Goal: Task Accomplishment & Management: Use online tool/utility

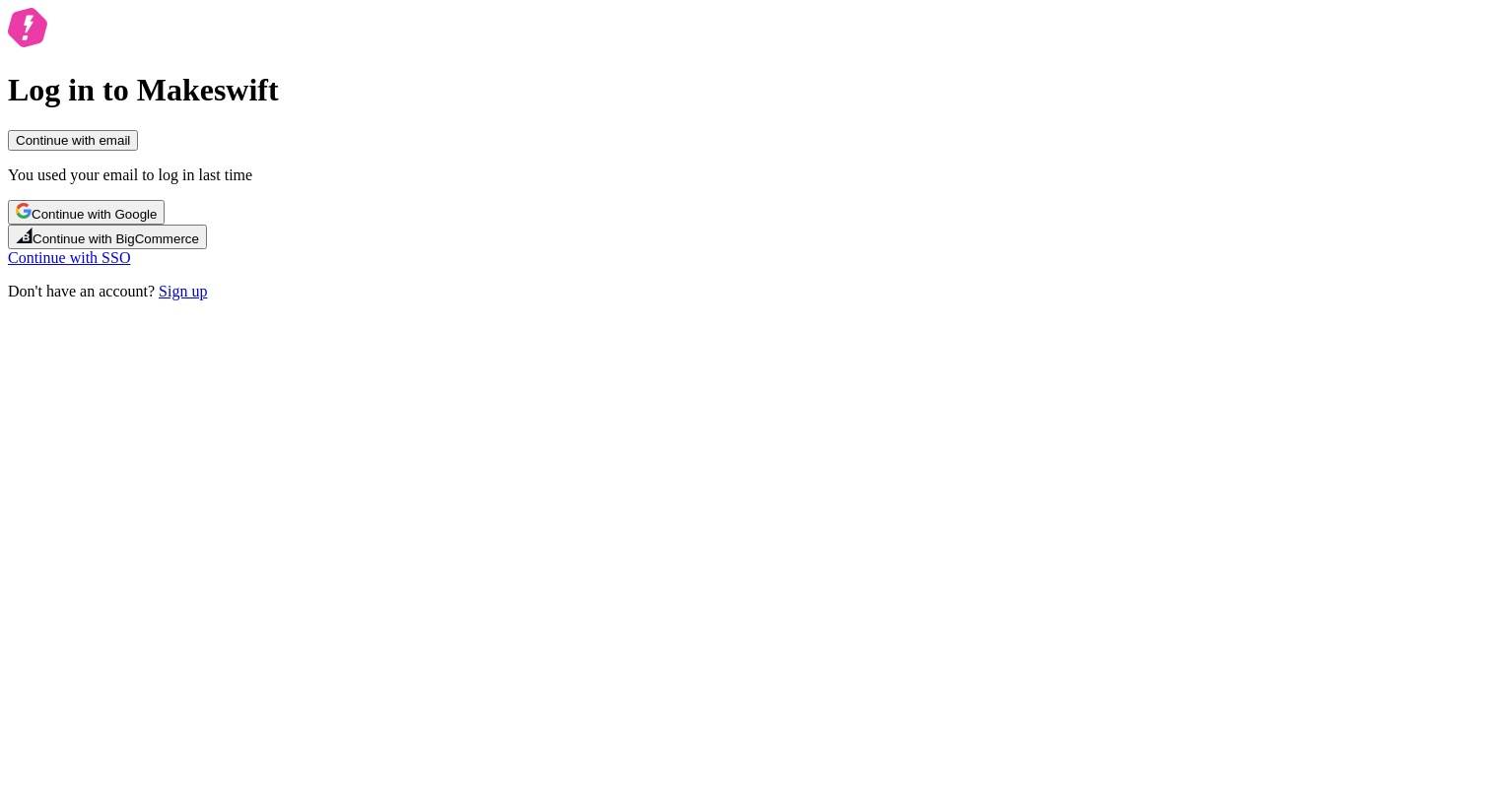
click at [138, 151] on button "Continue with email" at bounding box center [73, 140] width 130 height 21
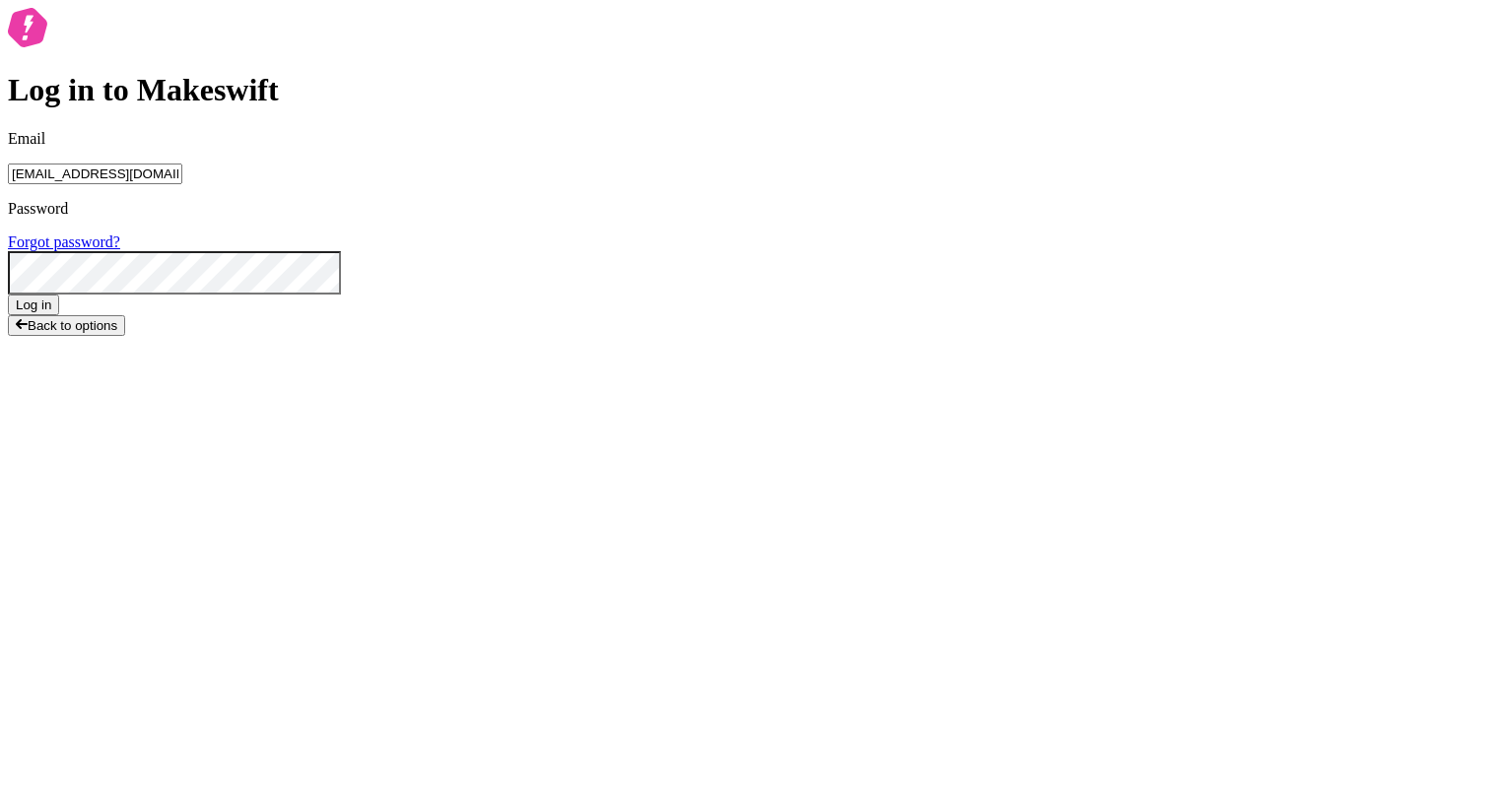
type input "[EMAIL_ADDRESS][DOMAIN_NAME]"
click at [8, 295] on button "Log in" at bounding box center [33, 305] width 51 height 21
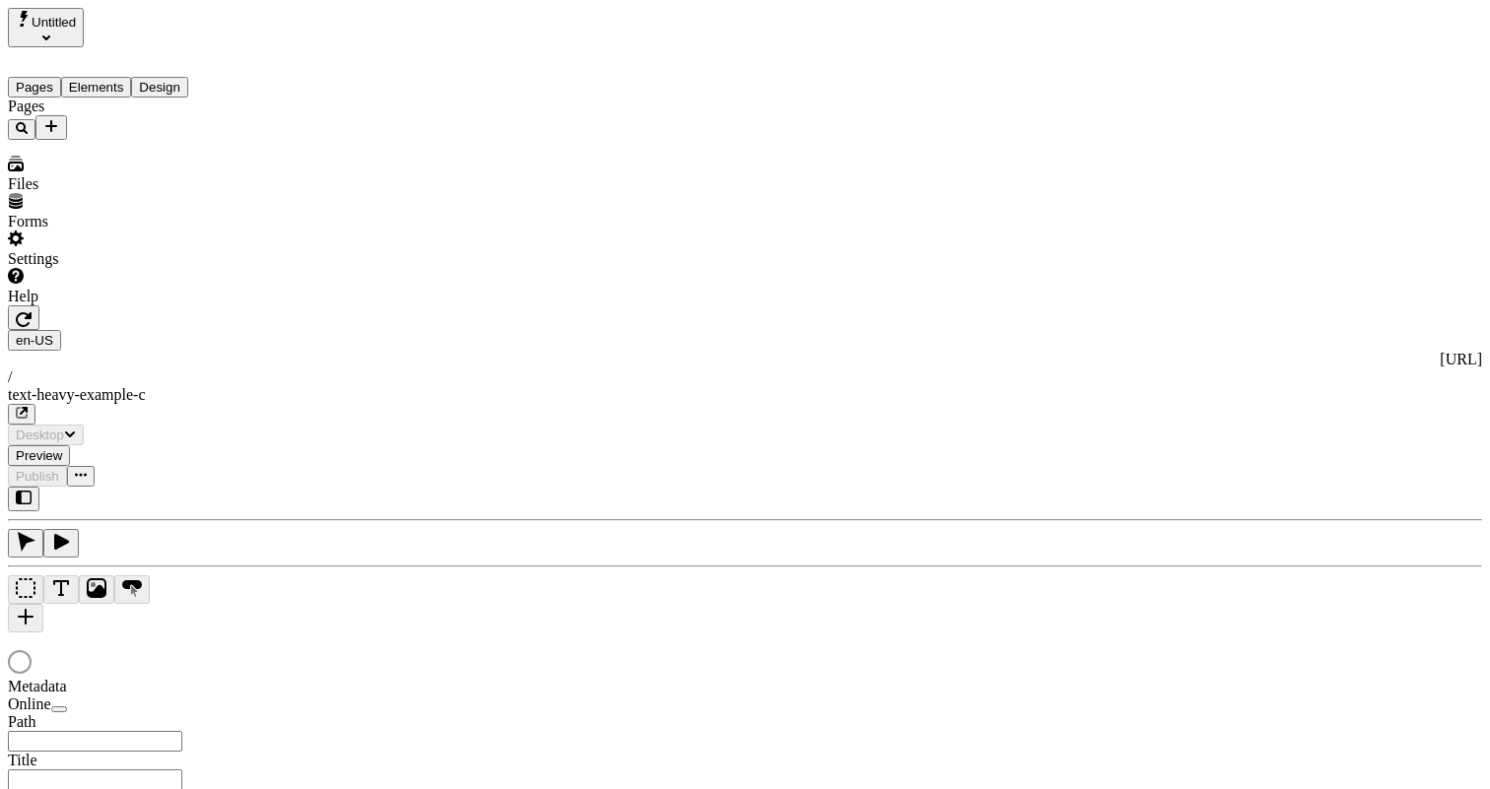
type input "Text Heavy Example C"
type textarea "This is the description for a text-heavy example page."
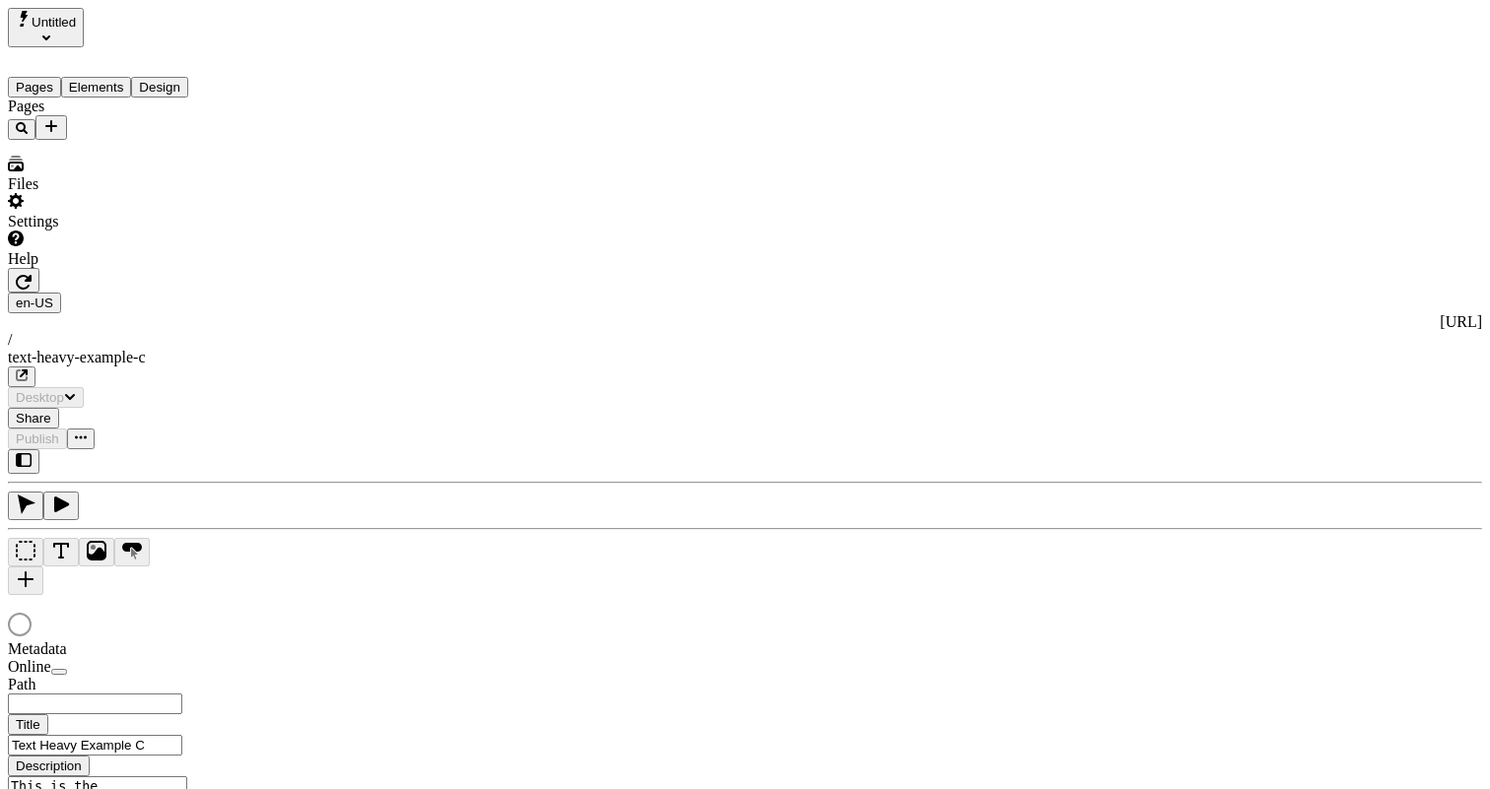
type input "/text-heavy-example-c"
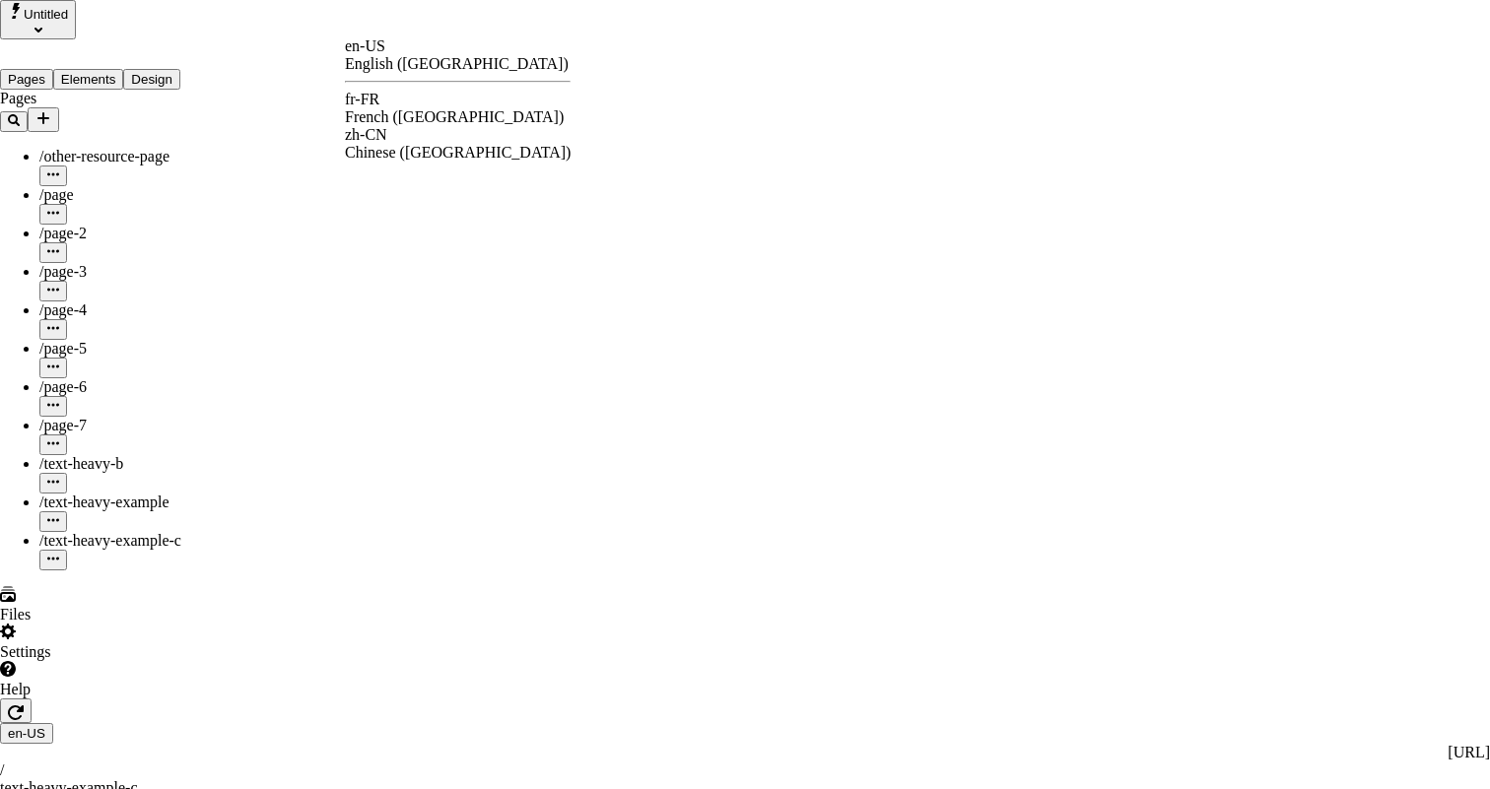
click at [403, 101] on div "fr-FR" at bounding box center [458, 100] width 226 height 18
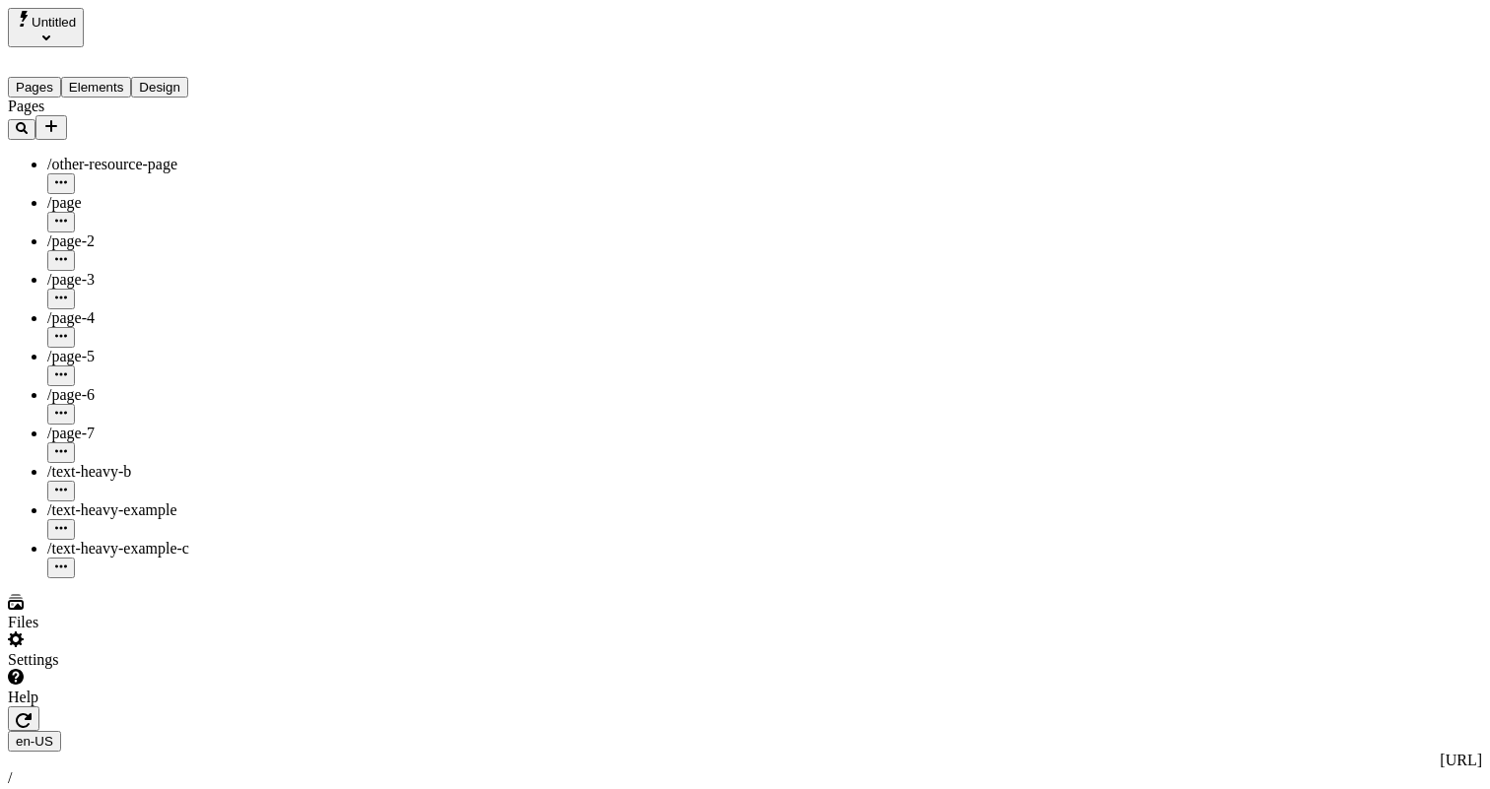
type input "/text-heavy-example-c"
click at [341, 731] on div "fr-FR http://localhost:3001/fr-FR / text-heavy-example-c" at bounding box center [745, 778] width 1474 height 95
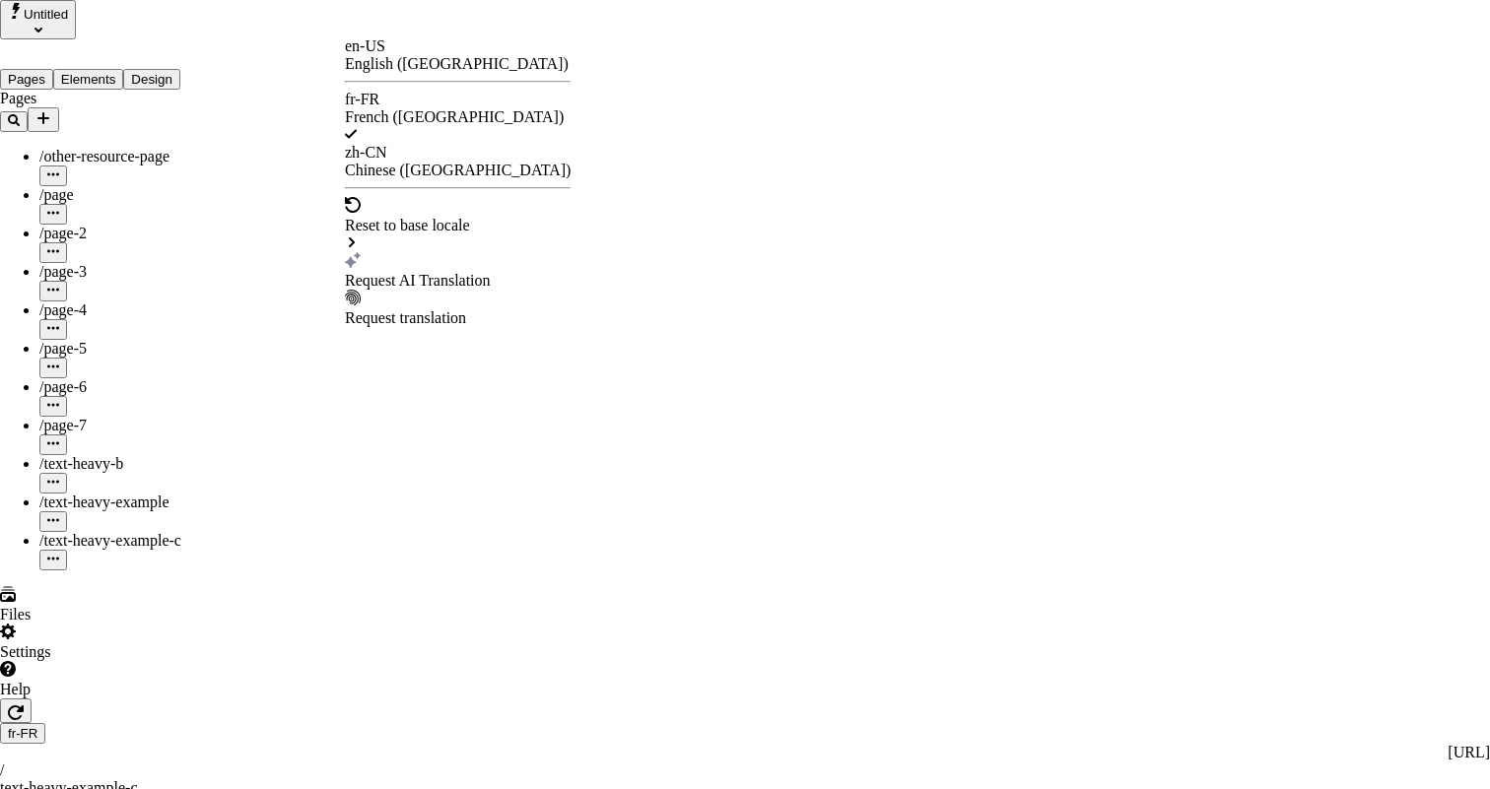
click at [431, 272] on div "Request AI Translation" at bounding box center [458, 281] width 226 height 18
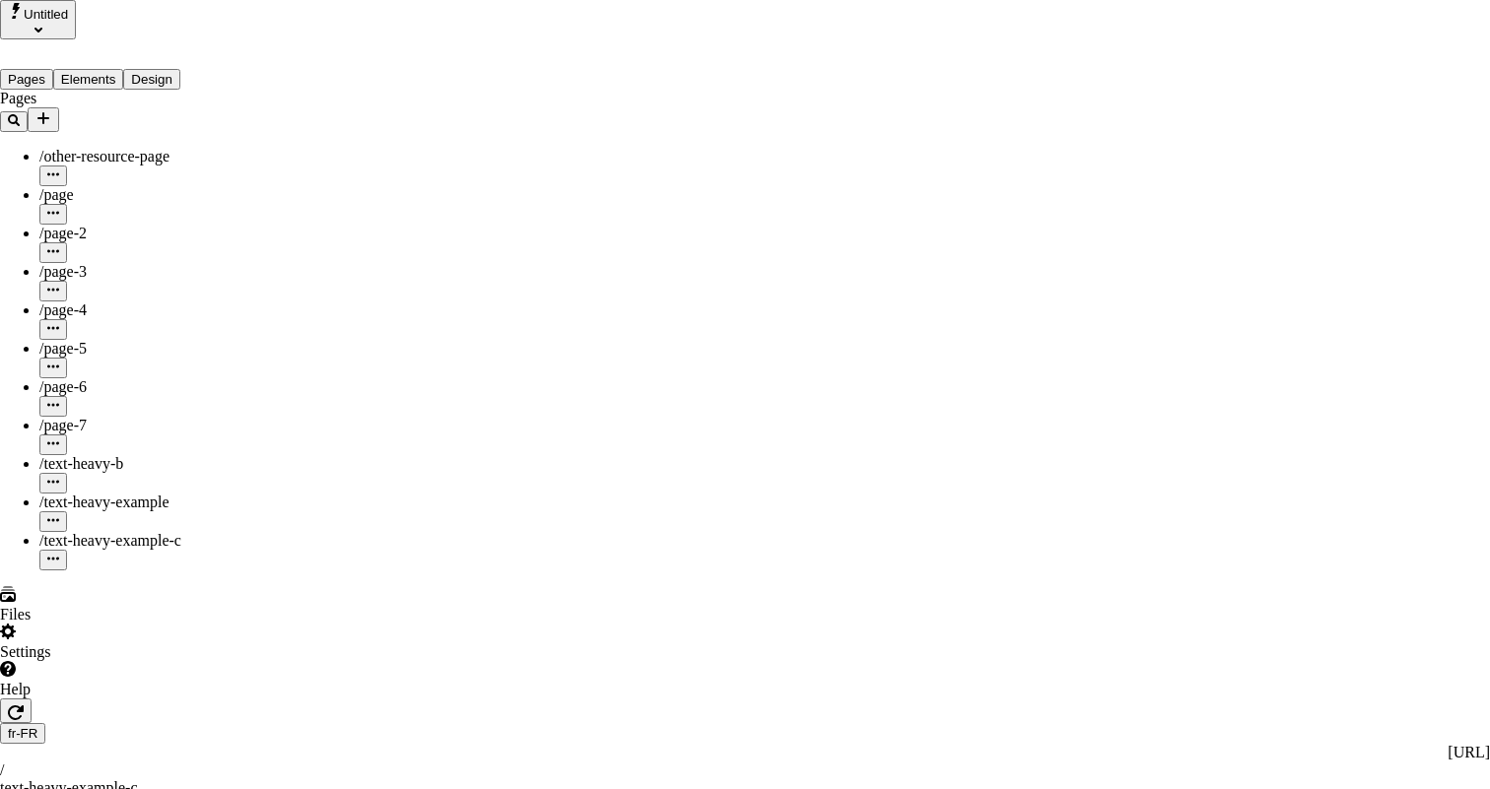
scroll to position [285, 0]
checkbox input "true"
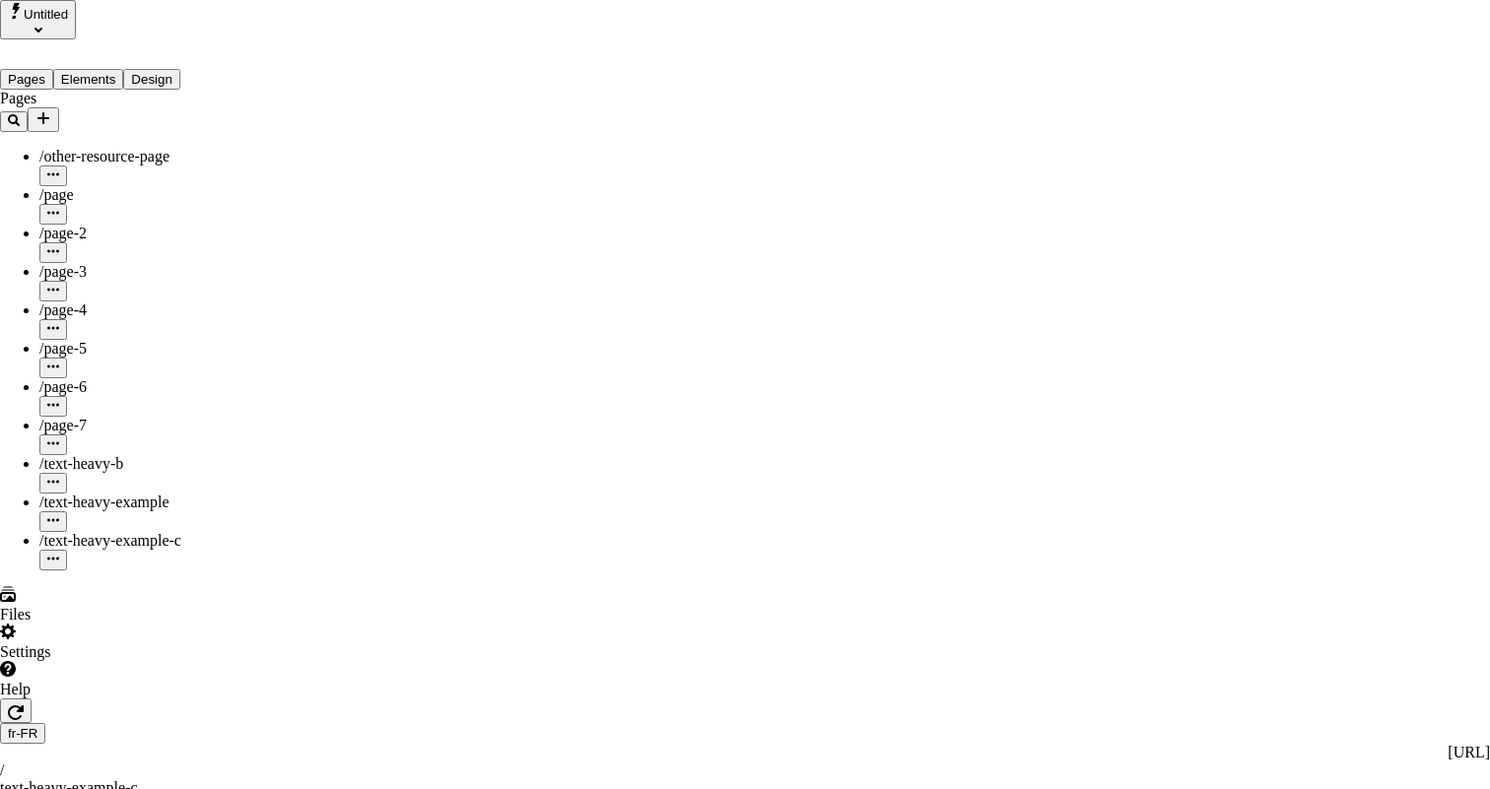
checkbox input "true"
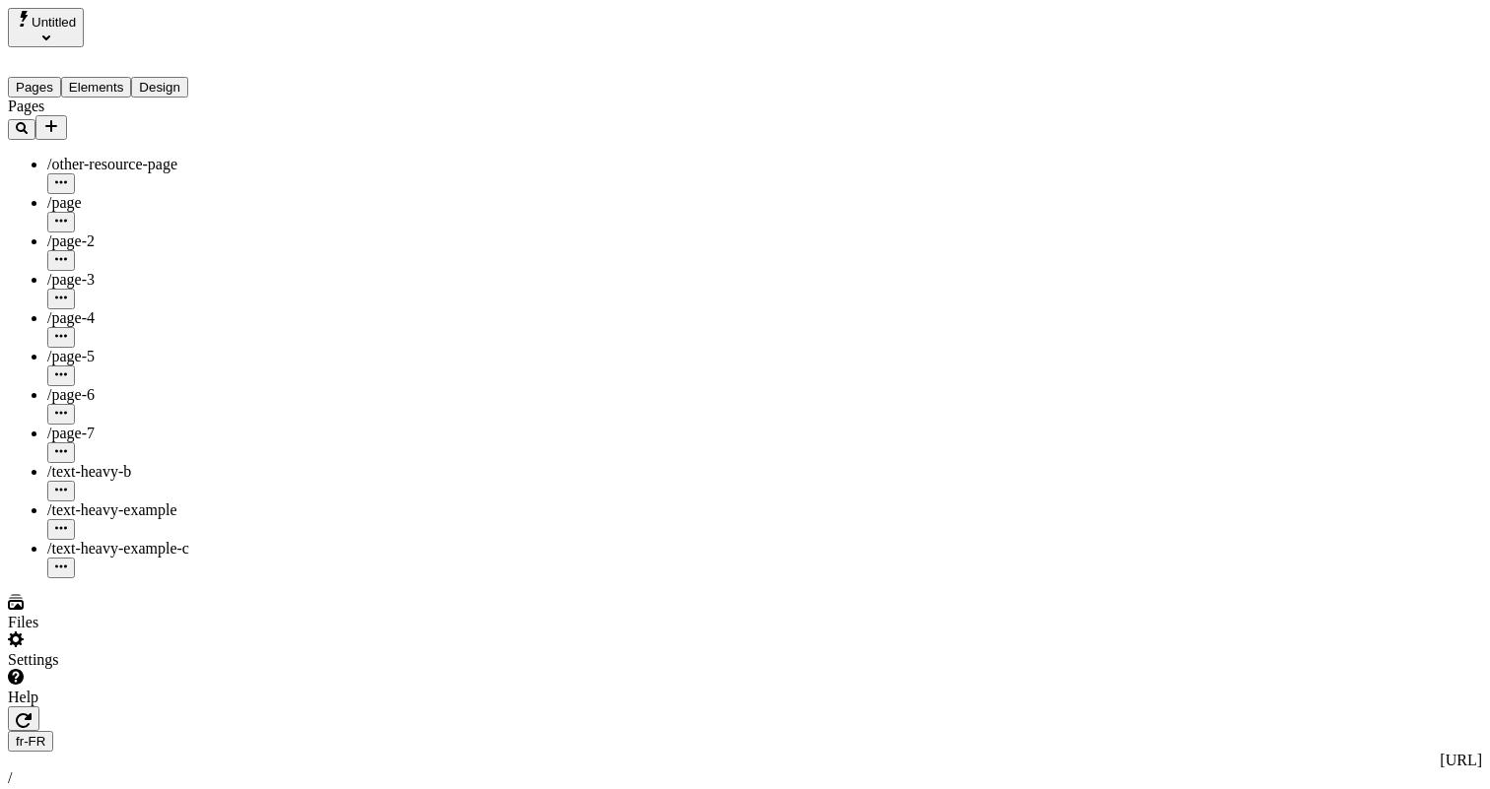
scroll to position [0, 0]
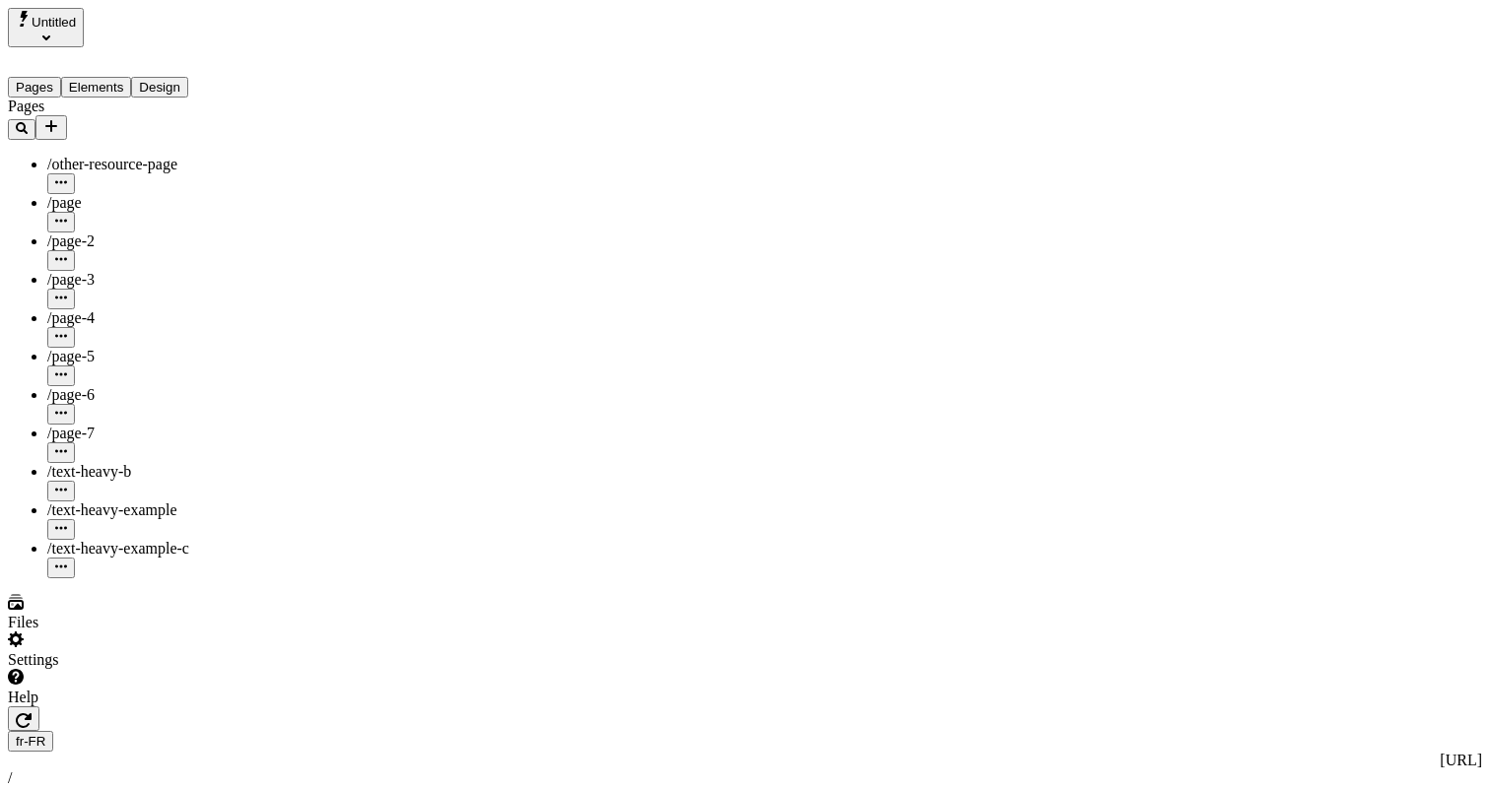
click at [249, 533] on div "Pages /other-resource-page /page /page-2 /page-3 /page-4 /page-5 /page-6 /page-…" at bounding box center [135, 338] width 254 height 481
click at [338, 707] on div "fr-FR http://localhost:3001/fr-FR / text-heavy-example-c Desktop Share Publish" at bounding box center [745, 797] width 1474 height 181
click at [32, 713] on icon "button" at bounding box center [24, 720] width 16 height 15
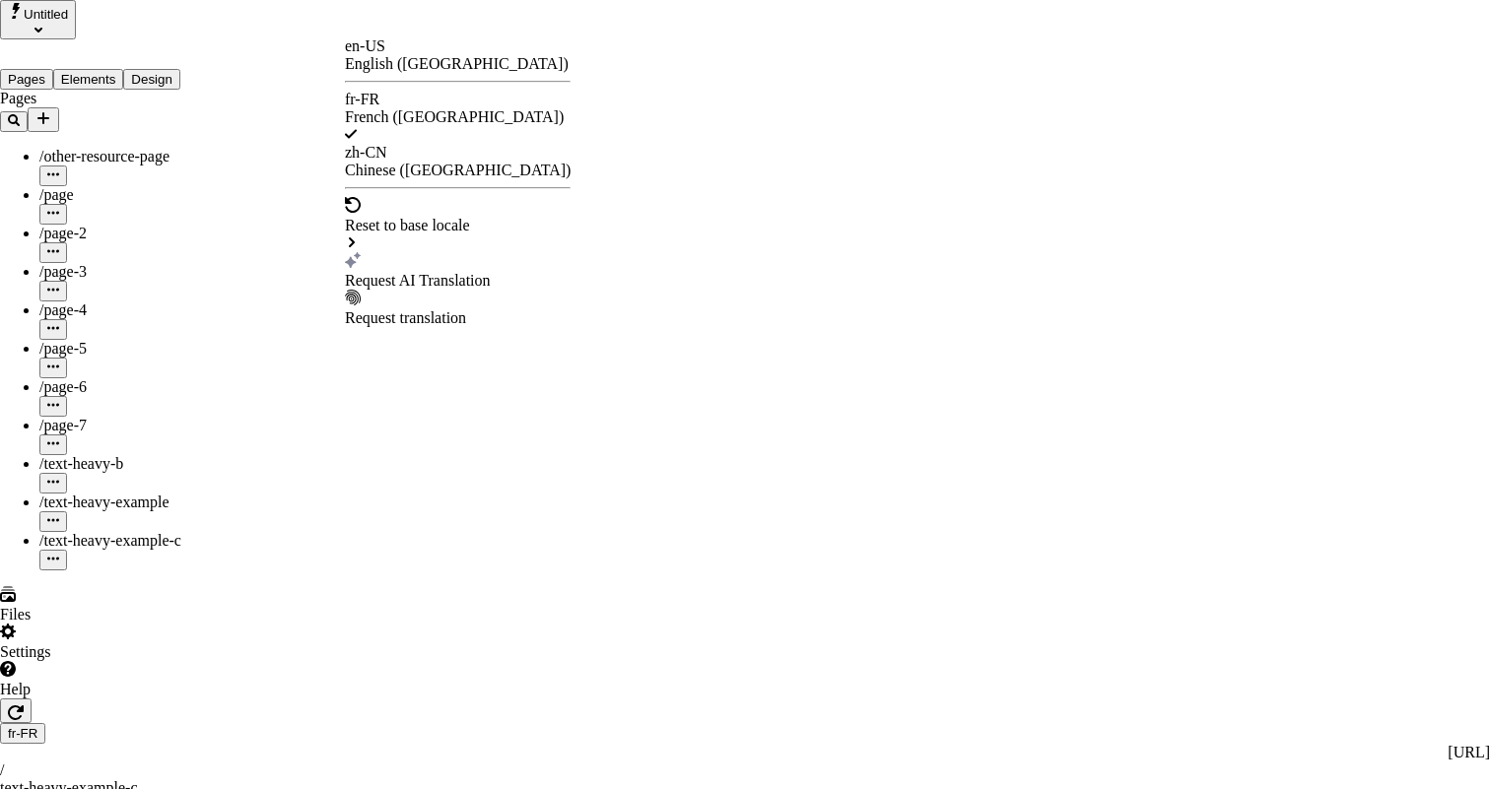
click at [422, 272] on div "Request AI Translation" at bounding box center [458, 281] width 226 height 18
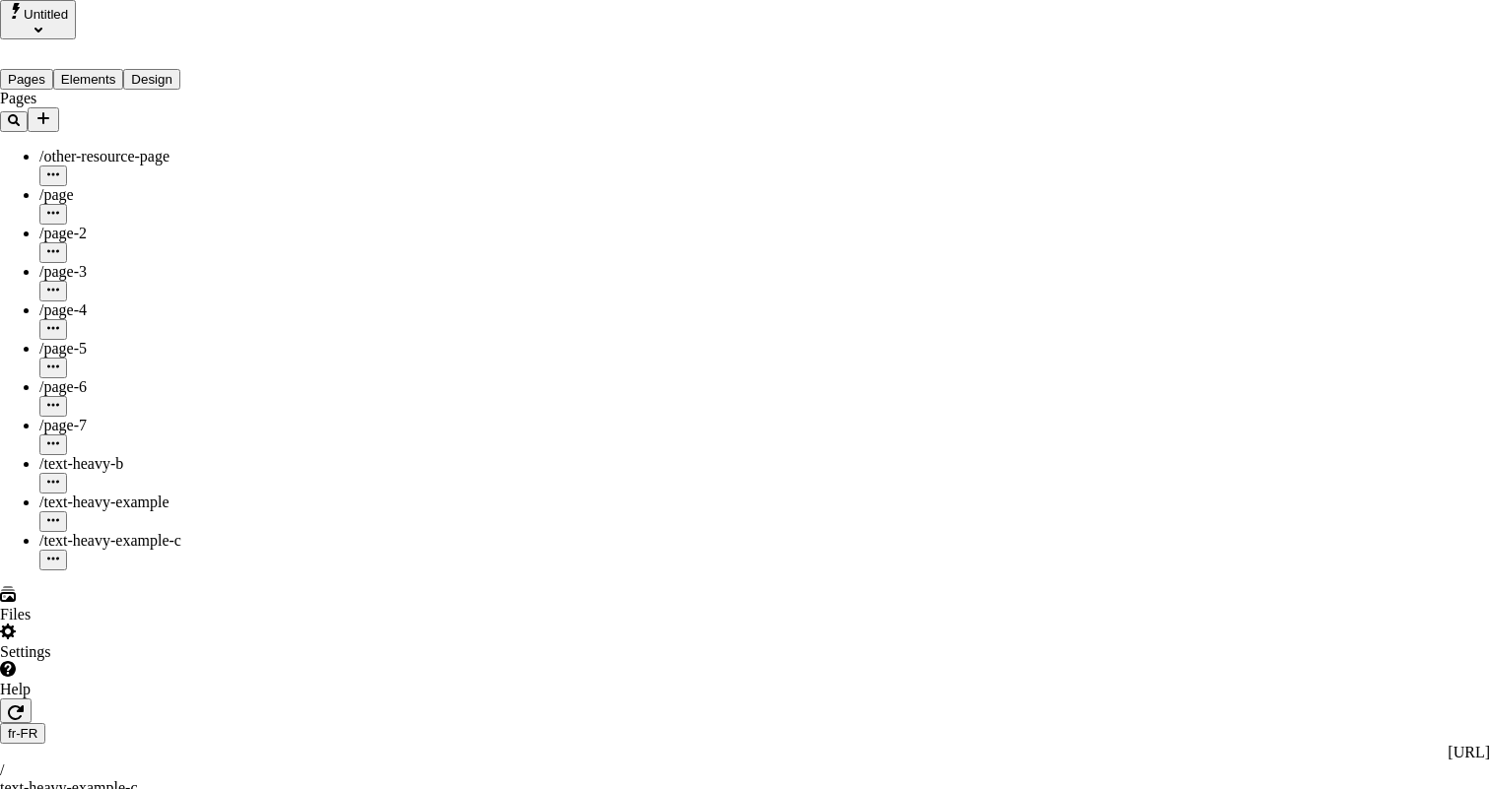
scroll to position [285, 0]
checkbox input "true"
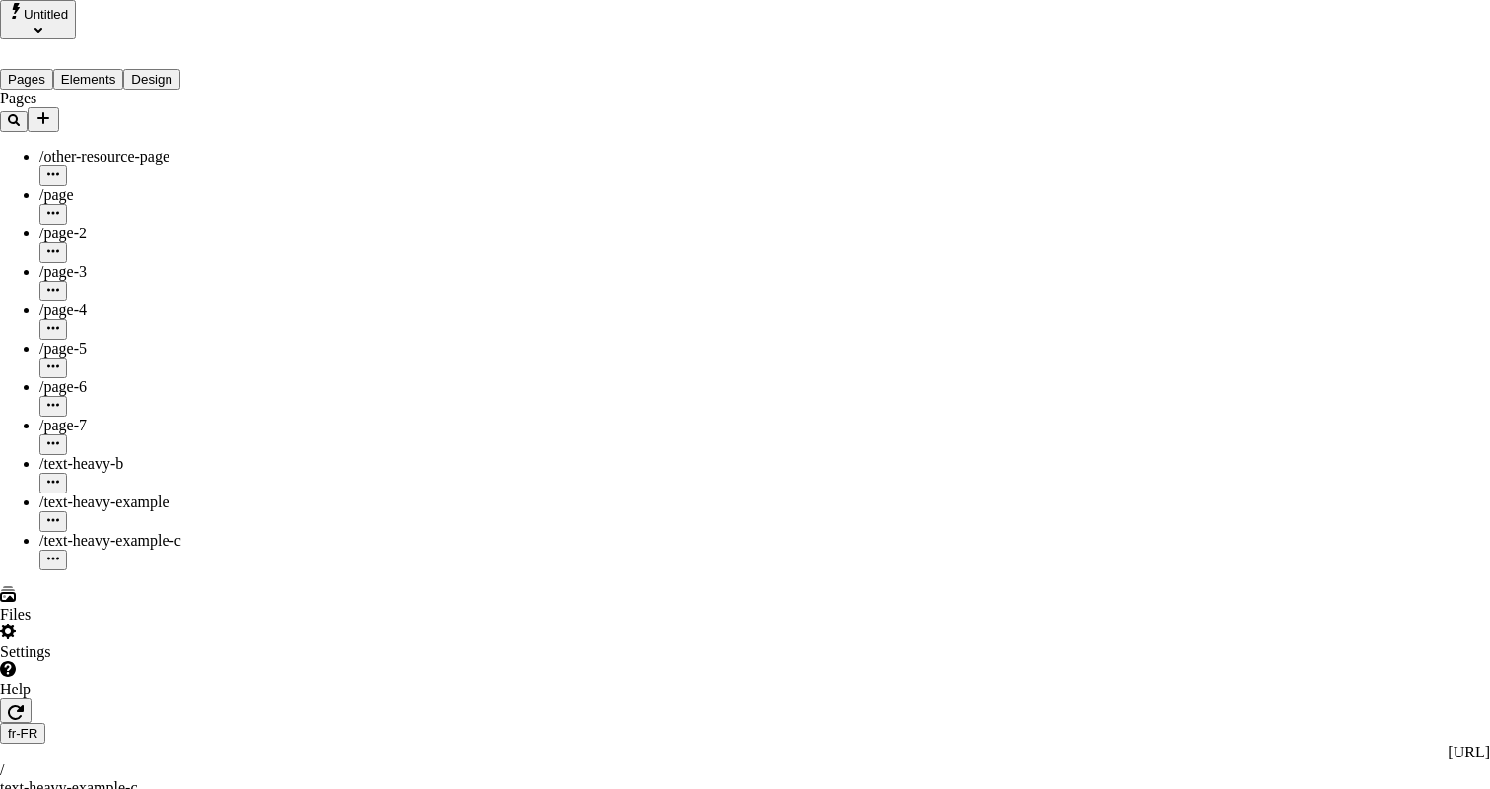
checkbox input "true"
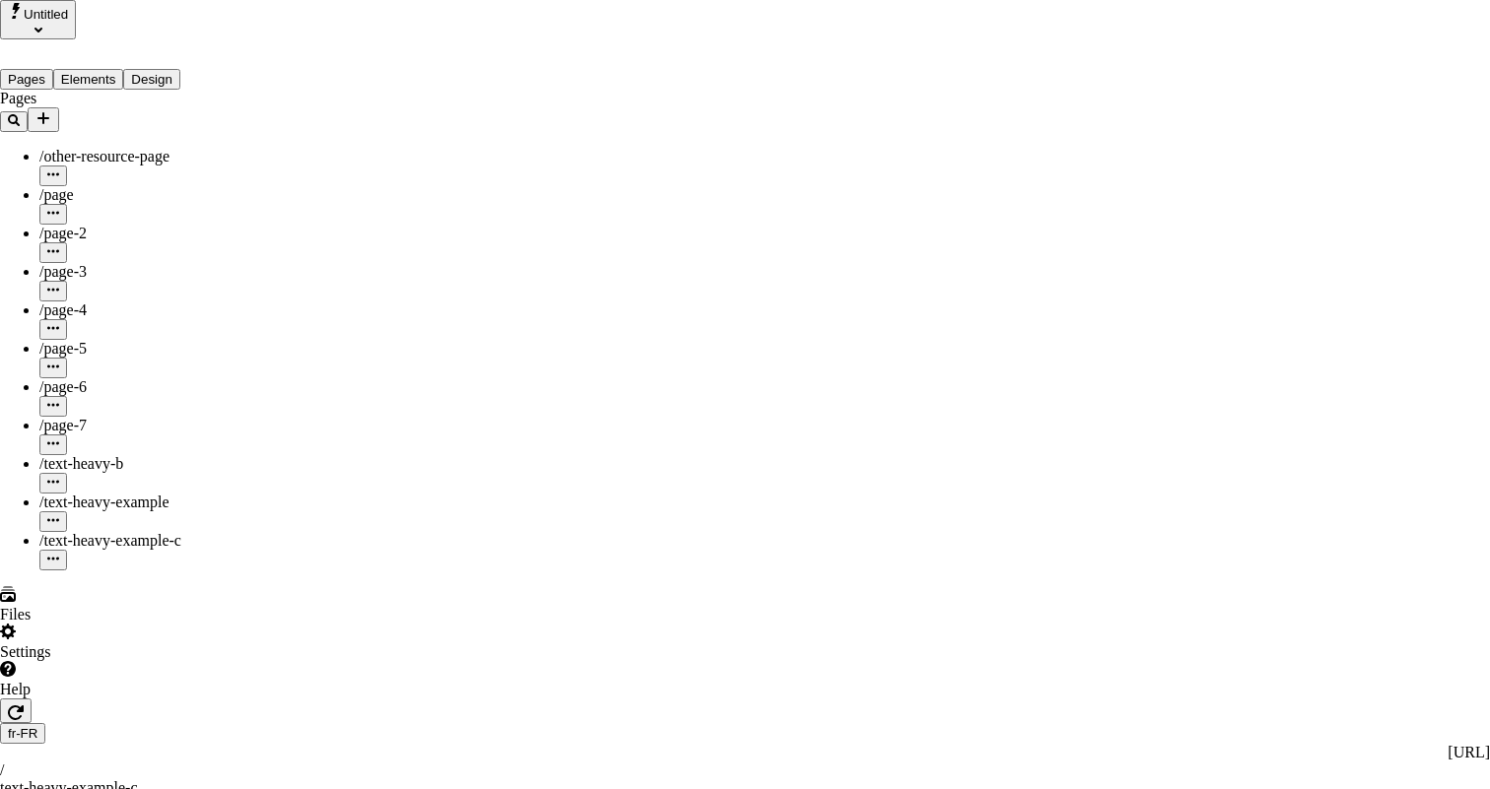
checkbox input "true"
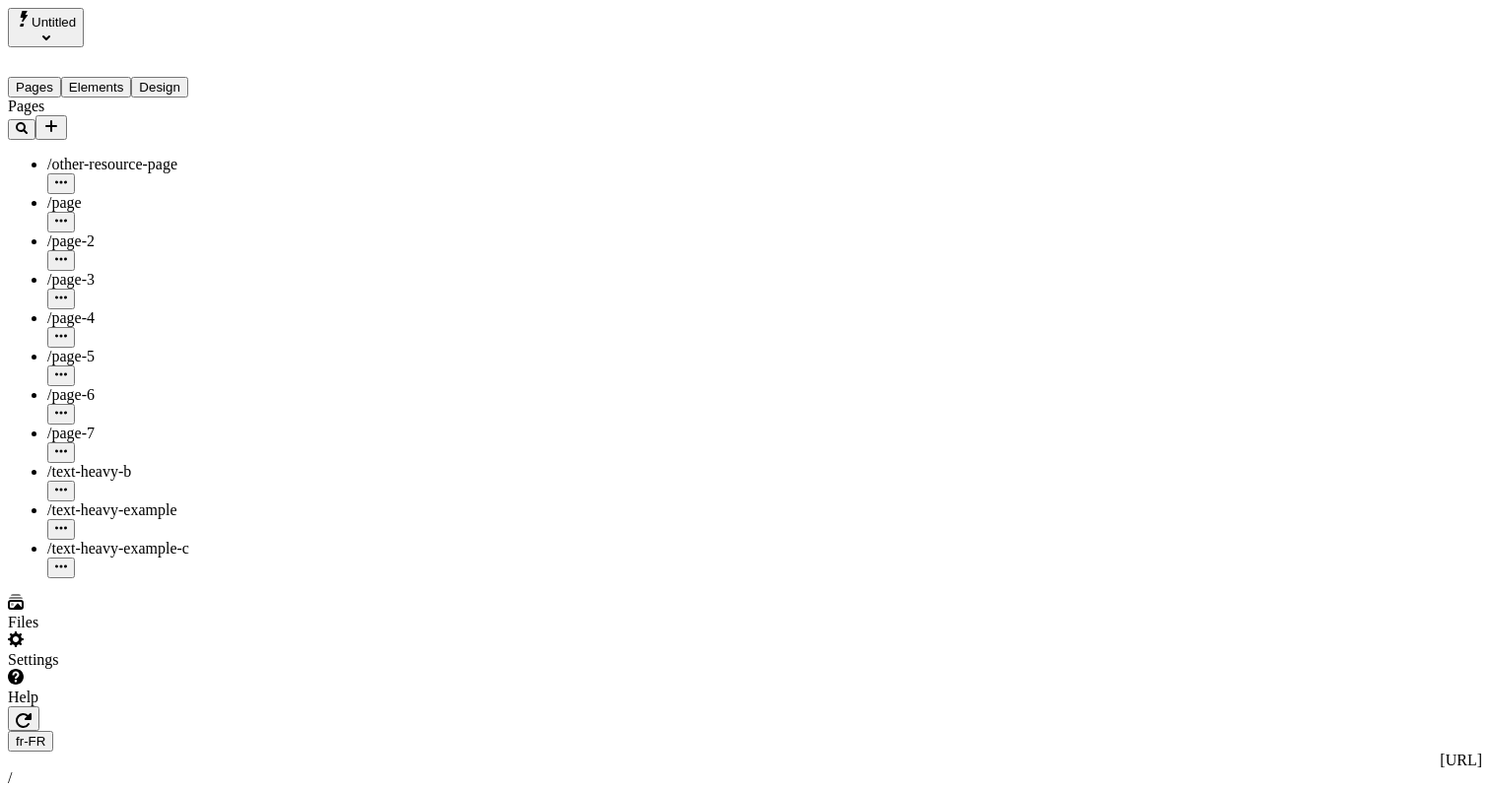
scroll to position [0, 0]
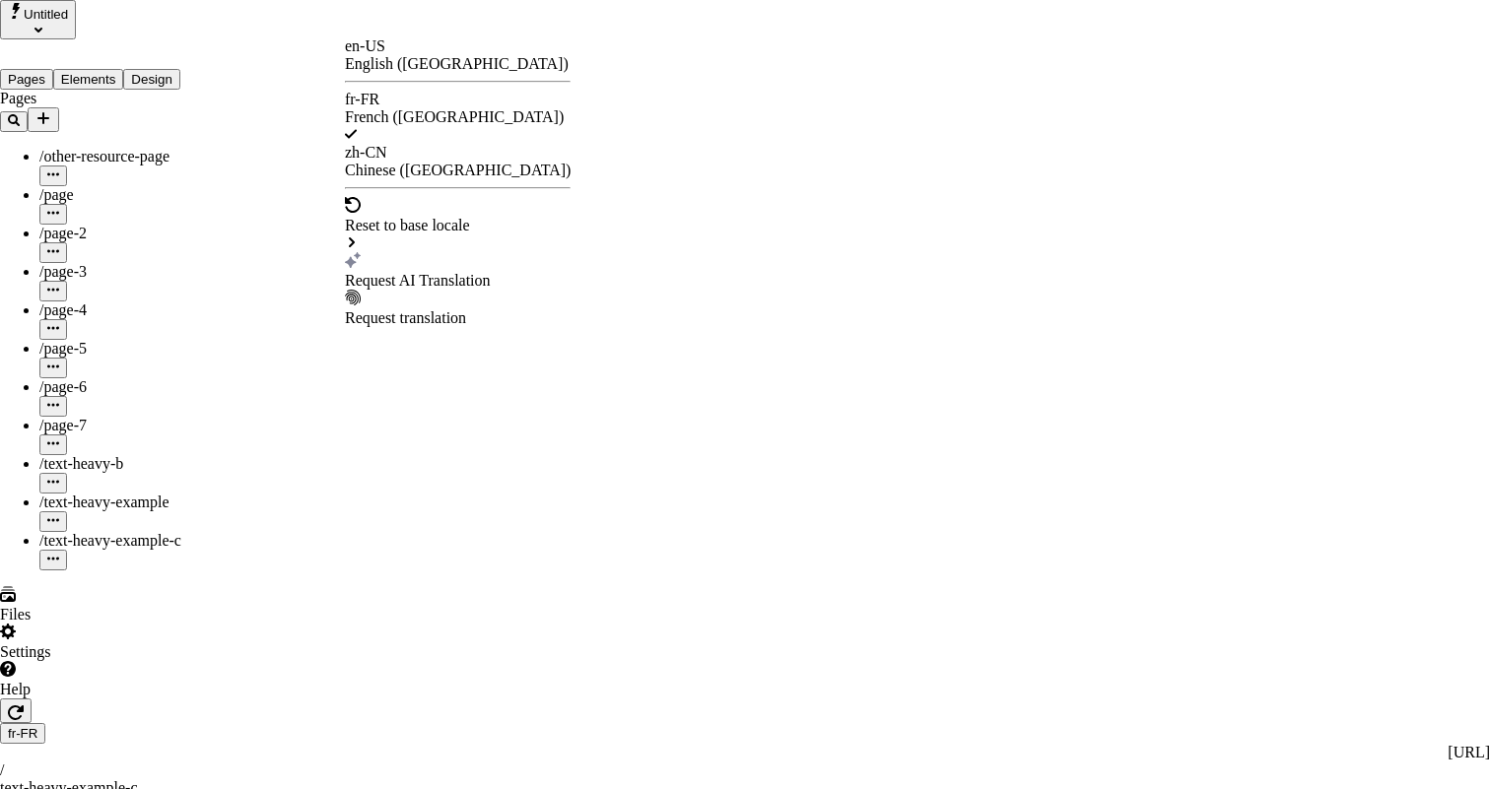
click at [416, 252] on div "Request AI Translation" at bounding box center [458, 270] width 226 height 37
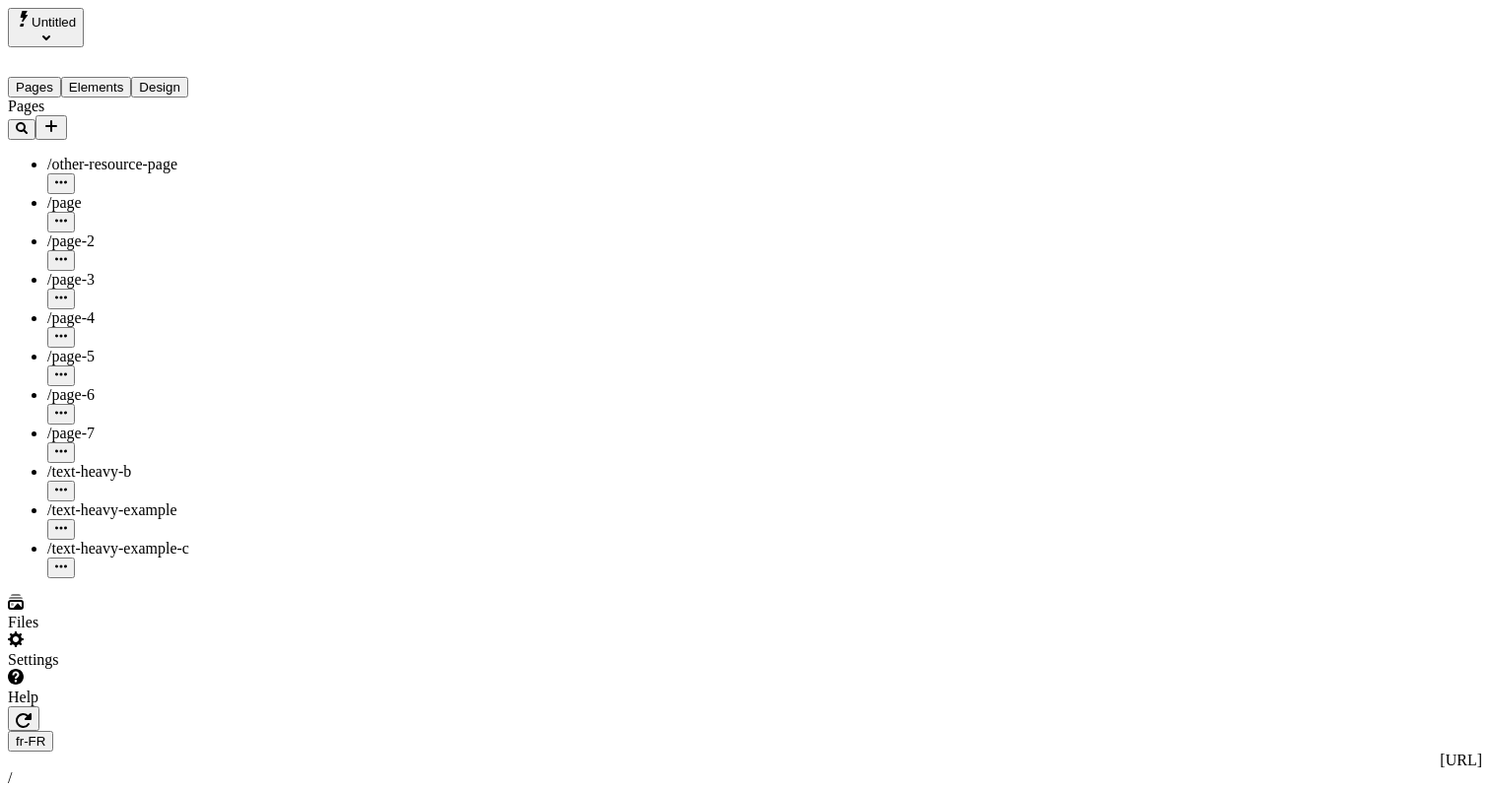
click at [194, 669] on div "Settings" at bounding box center [135, 650] width 254 height 37
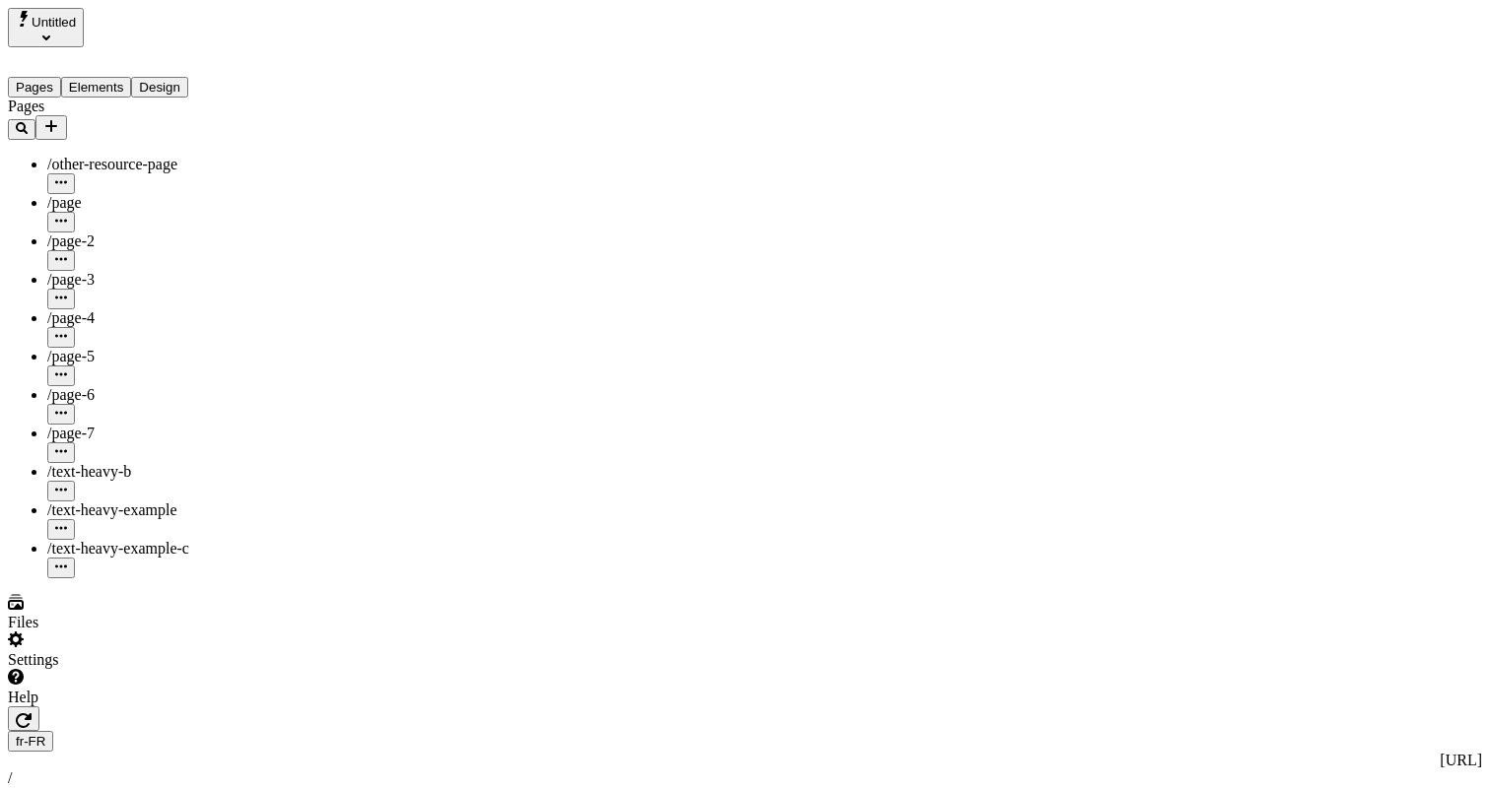
click at [145, 669] on div "Settings" at bounding box center [135, 650] width 254 height 37
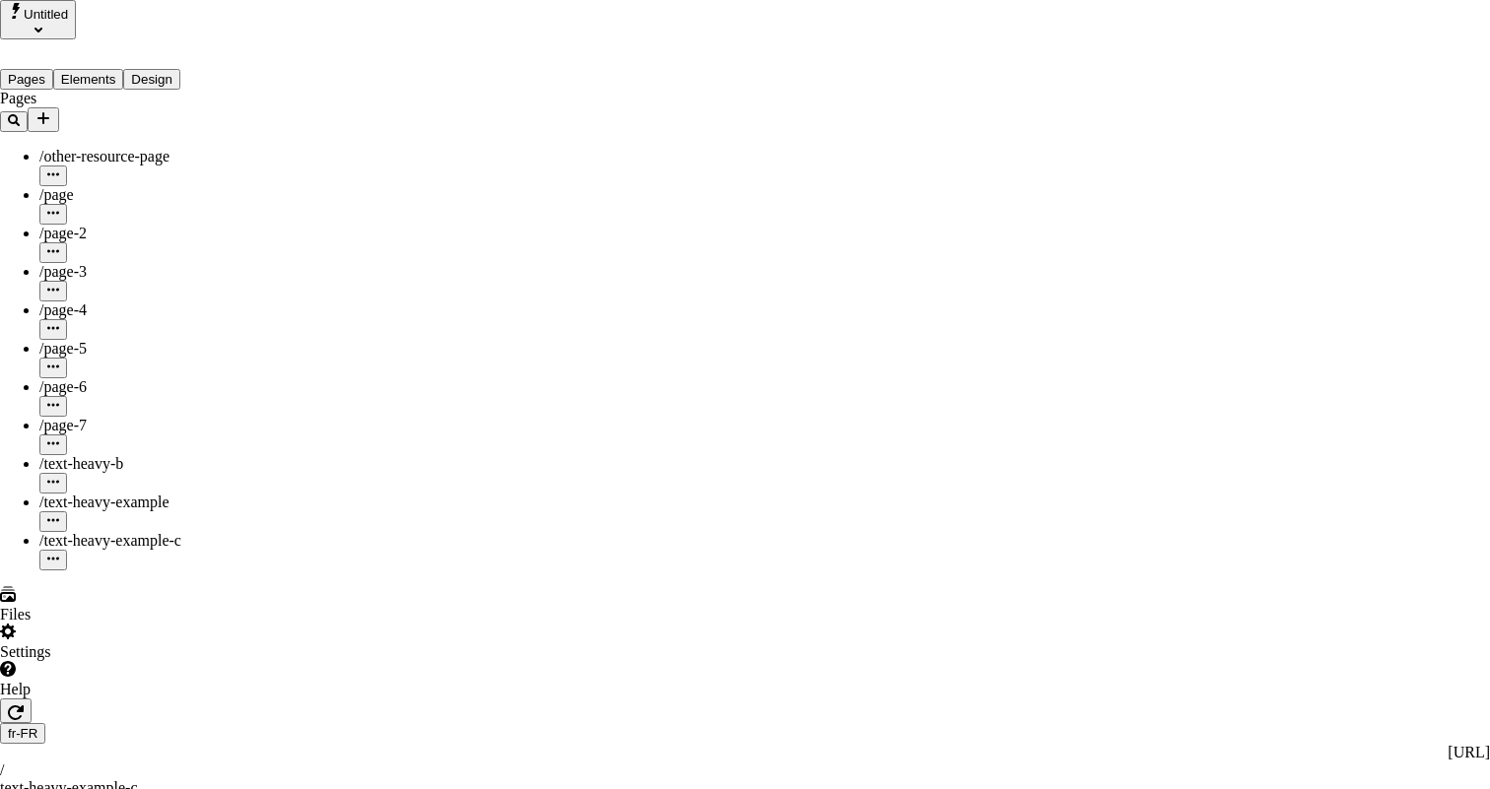
drag, startPoint x: 541, startPoint y: 60, endPoint x: 617, endPoint y: 80, distance: 78.4
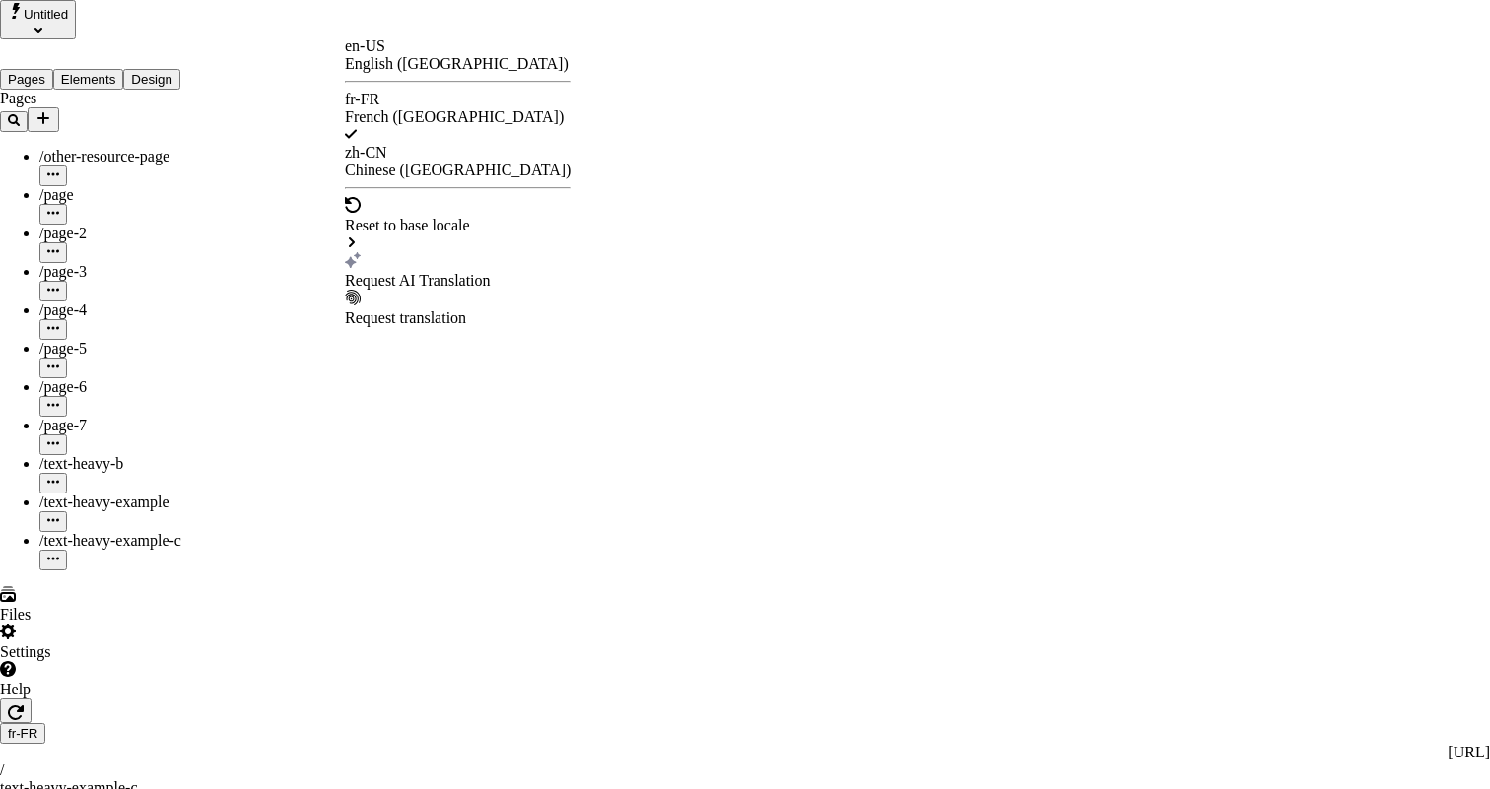
click at [435, 272] on div "Request AI Translation" at bounding box center [458, 281] width 226 height 18
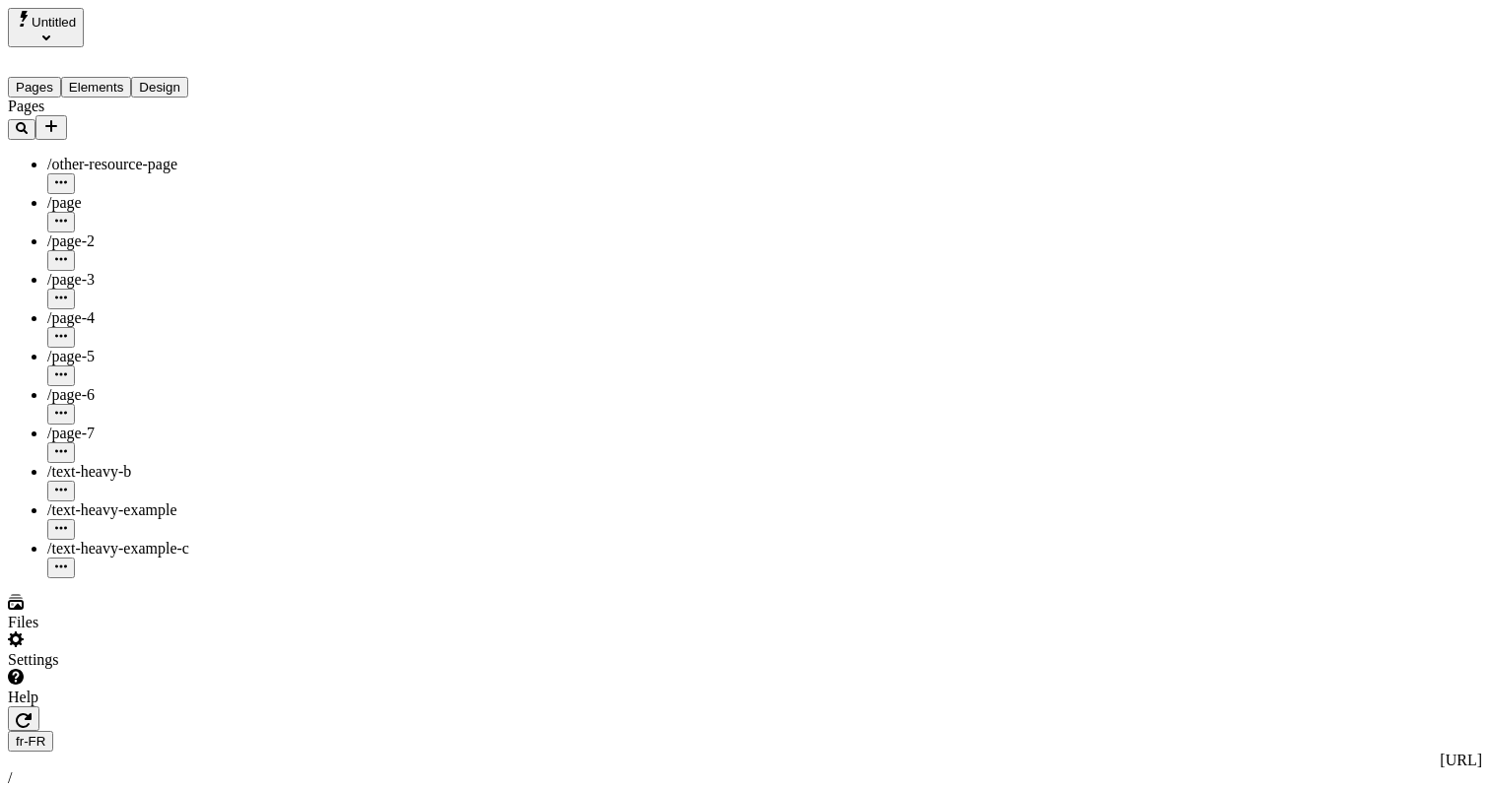
click at [178, 669] on div "Settings" at bounding box center [135, 650] width 254 height 37
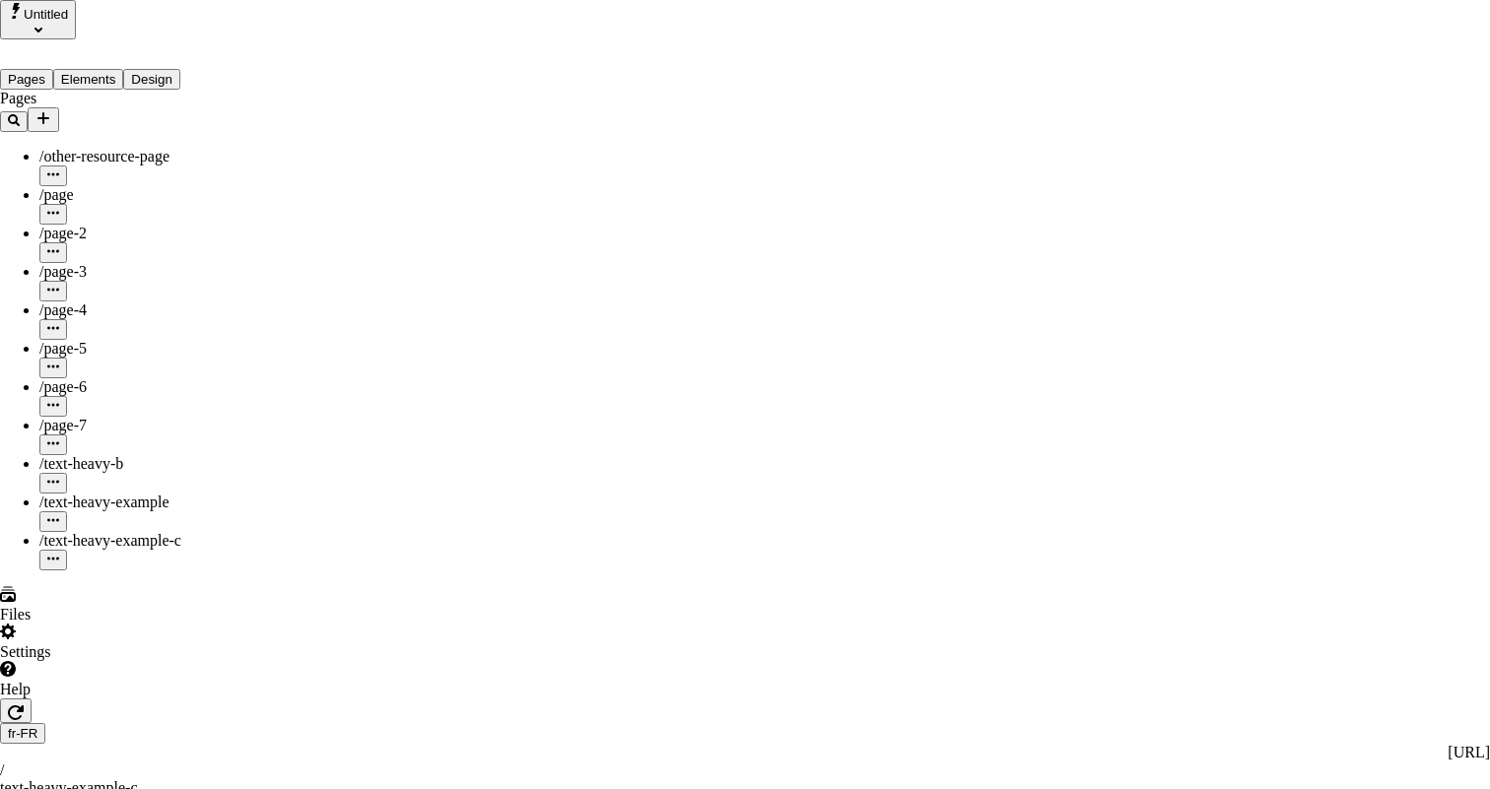
drag, startPoint x: 670, startPoint y: 149, endPoint x: 733, endPoint y: 146, distance: 63.1
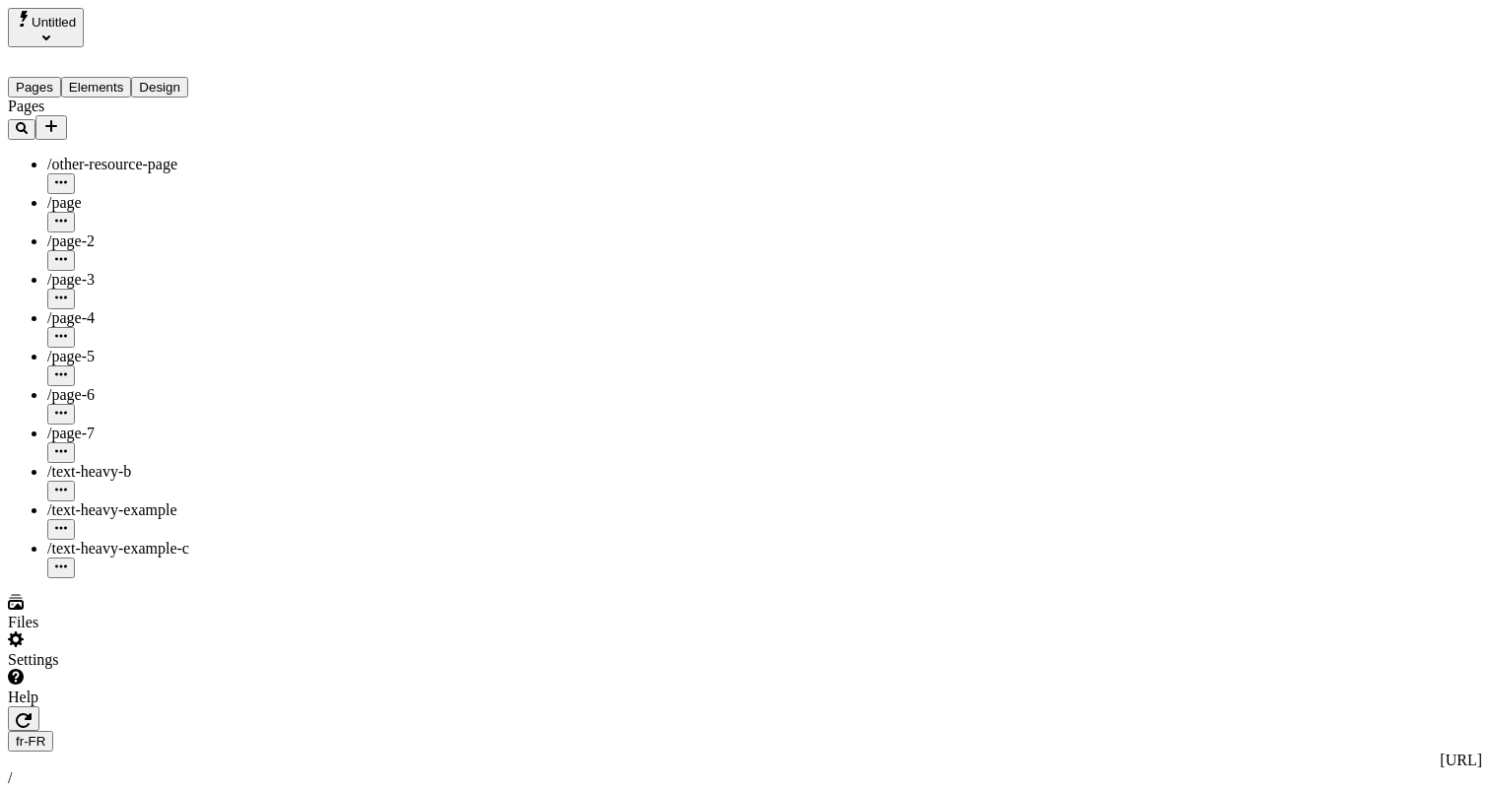
click at [186, 669] on div "Settings" at bounding box center [135, 650] width 254 height 37
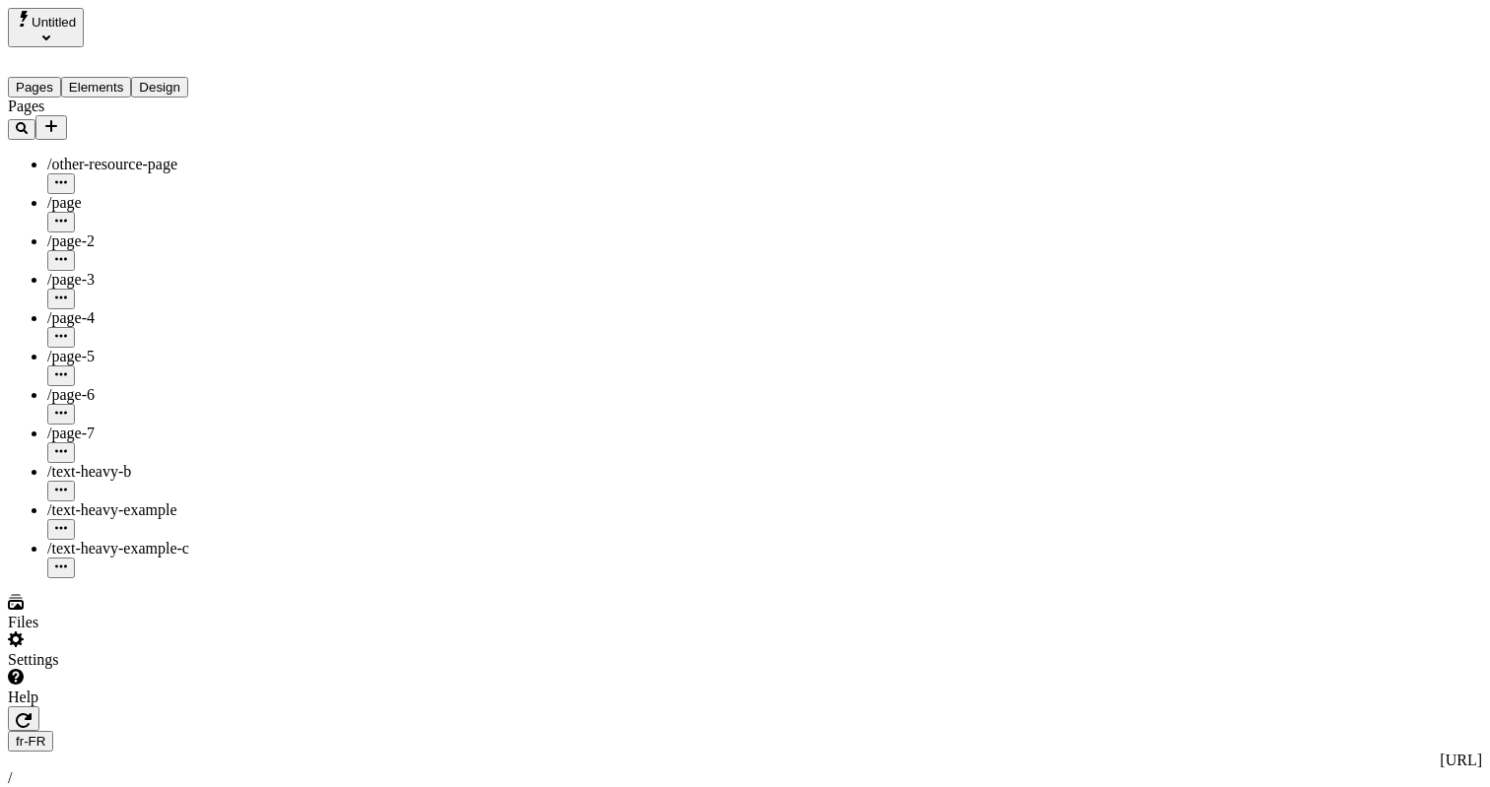
click at [195, 669] on div "Settings" at bounding box center [135, 650] width 254 height 37
